Goal: Task Accomplishment & Management: Manage account settings

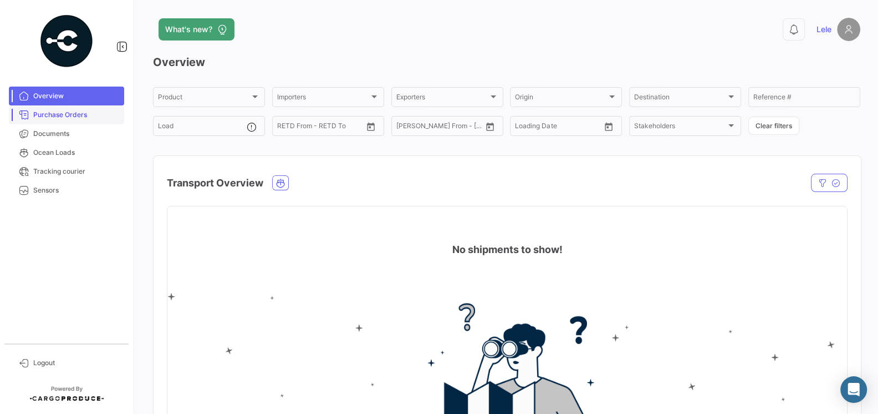
click at [69, 119] on span "Purchase Orders" at bounding box center [76, 115] width 86 height 10
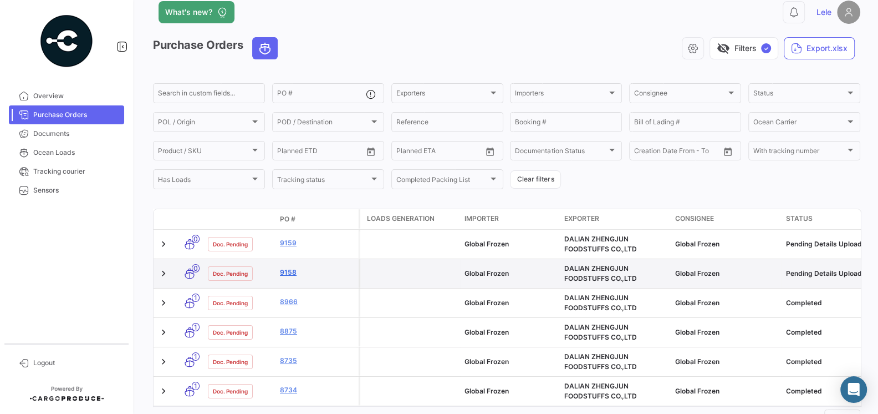
scroll to position [18, 0]
click at [288, 269] on link "9158" at bounding box center [317, 272] width 74 height 10
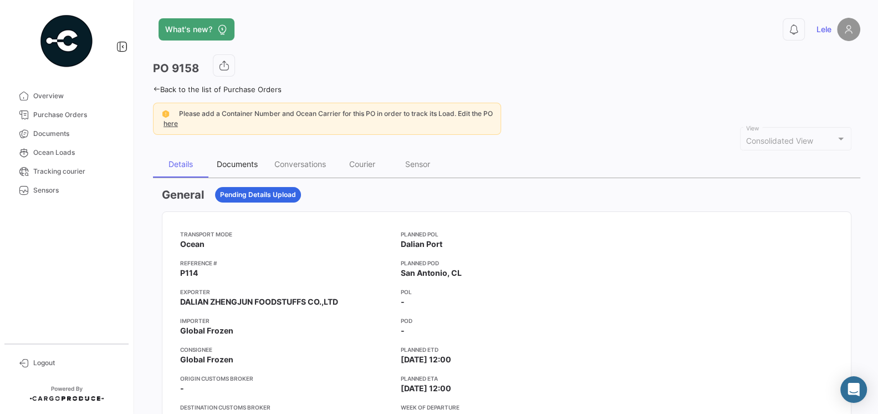
click at [227, 162] on div "Documents" at bounding box center [237, 163] width 41 height 9
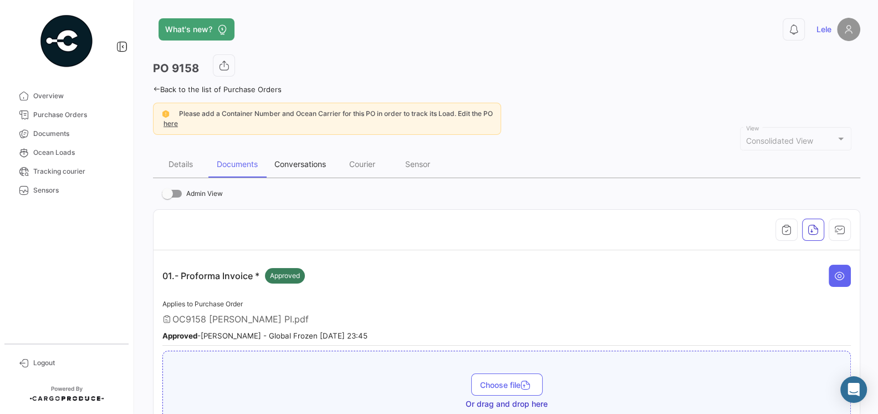
click at [308, 165] on div "Conversations" at bounding box center [300, 163] width 52 height 9
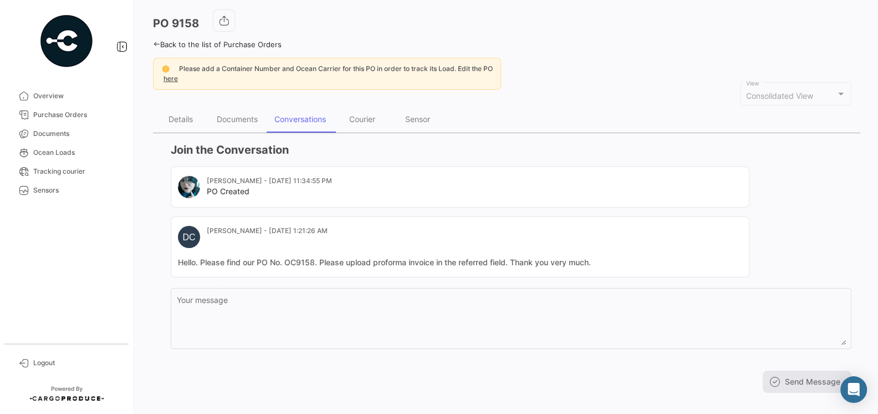
scroll to position [47, 0]
click at [60, 117] on span "Purchase Orders" at bounding box center [76, 115] width 86 height 10
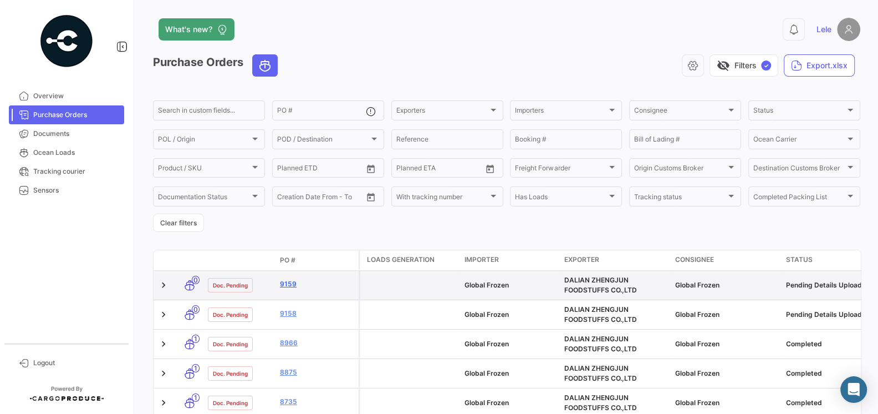
click at [284, 284] on link "9159" at bounding box center [317, 284] width 74 height 10
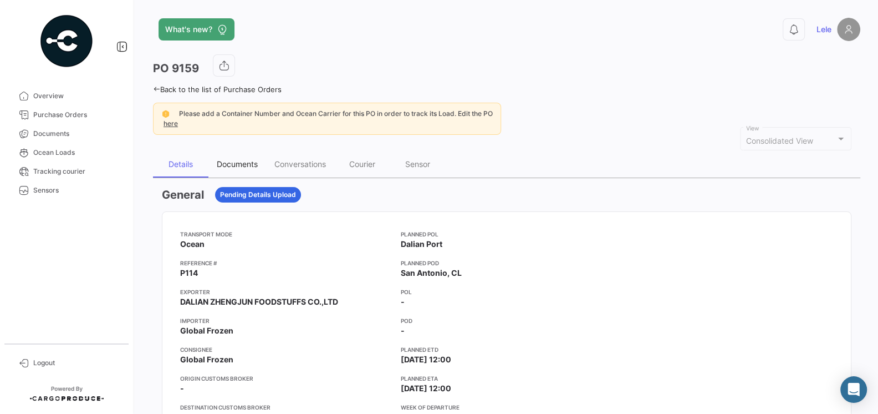
click at [233, 166] on div "Documents" at bounding box center [237, 163] width 41 height 9
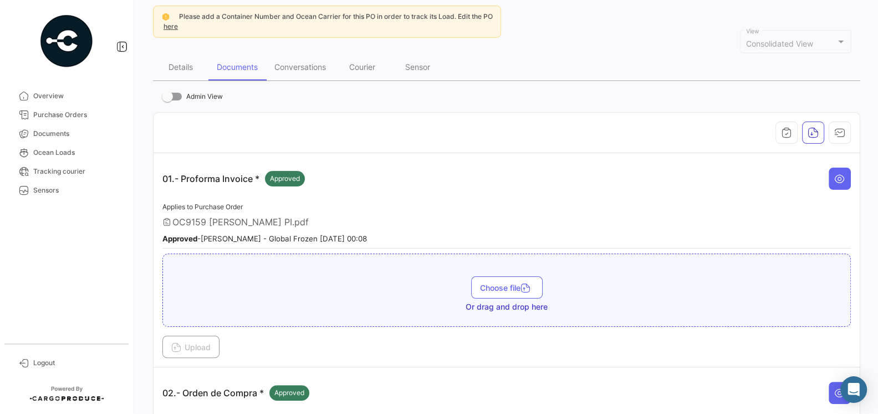
scroll to position [88, 0]
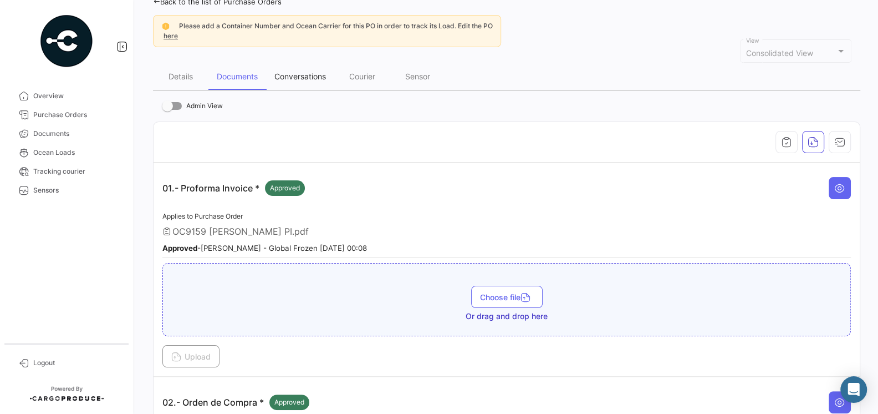
click at [299, 88] on div "Conversations" at bounding box center [300, 76] width 68 height 27
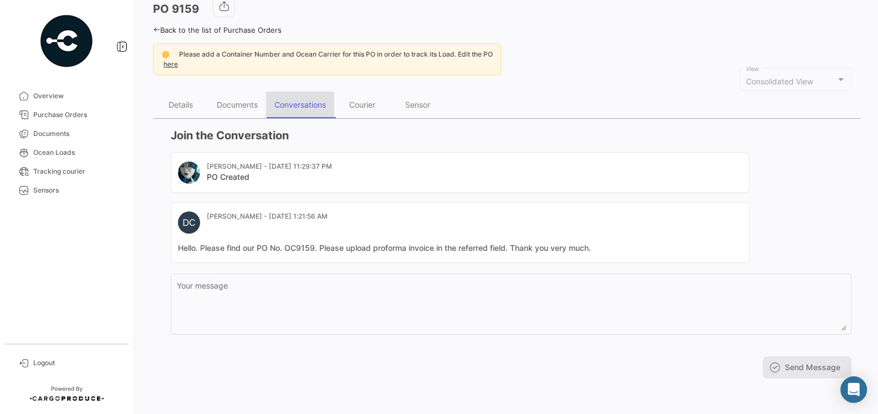
scroll to position [0, 0]
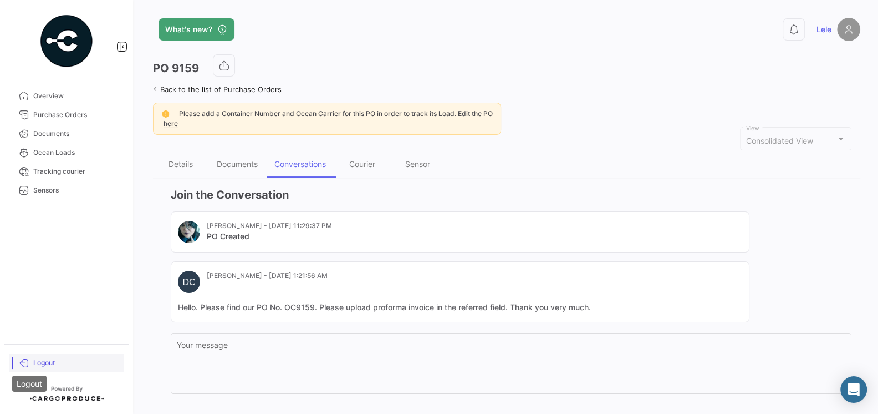
click at [28, 360] on icon at bounding box center [24, 363] width 10 height 10
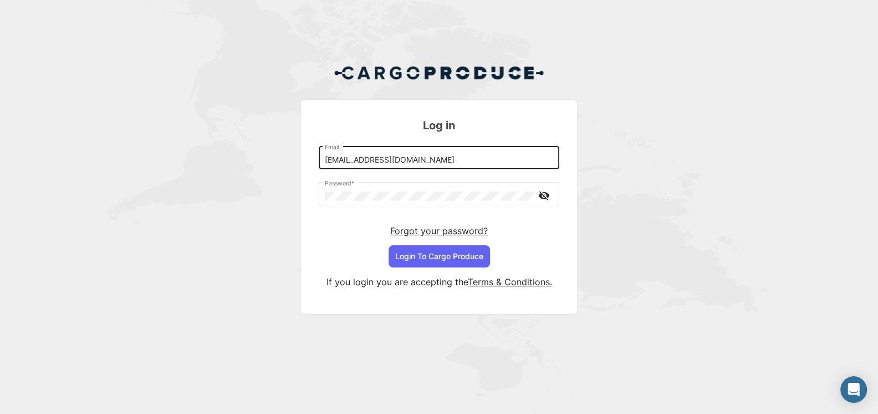
click at [385, 160] on input "[EMAIL_ADDRESS][DOMAIN_NAME]" at bounding box center [439, 159] width 229 height 9
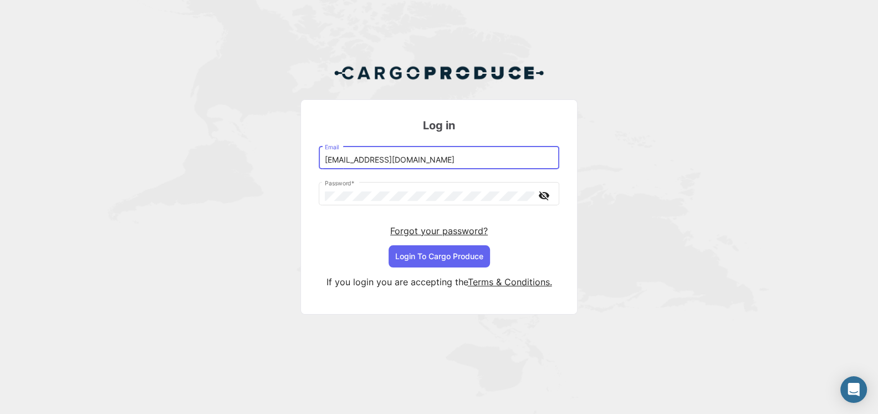
type input "[EMAIL_ADDRESS][DOMAIN_NAME]"
click at [440, 258] on button "Login To Cargo Produce" at bounding box center [439, 256] width 101 height 22
